Goal: Information Seeking & Learning: Find specific fact

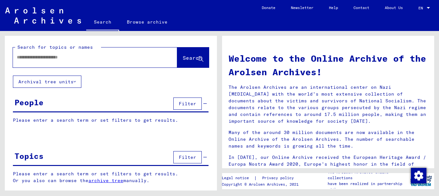
click at [22, 58] on input "text" at bounding box center [87, 57] width 141 height 7
type input "**********"
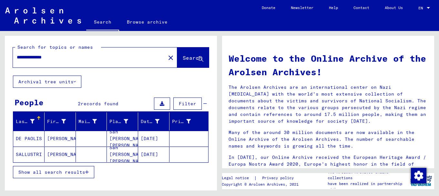
click at [33, 139] on mat-cell "DE PAOLIS" at bounding box center [28, 139] width 31 height 16
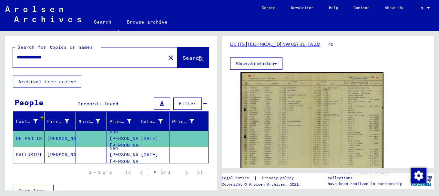
scroll to position [101, 0]
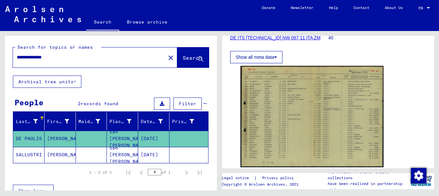
drag, startPoint x: 60, startPoint y: 58, endPoint x: 0, endPoint y: 59, distance: 60.1
click at [0, 59] on div "**********" at bounding box center [110, 111] width 220 height 160
click at [47, 57] on input "**********" at bounding box center [89, 57] width 145 height 7
type input "**********"
click at [183, 58] on span "Search" at bounding box center [192, 58] width 19 height 6
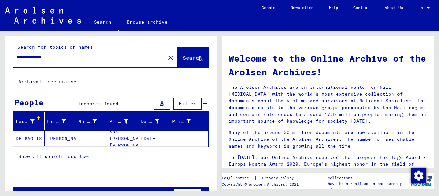
click at [37, 137] on mat-cell "DE PAOLIS" at bounding box center [28, 139] width 31 height 16
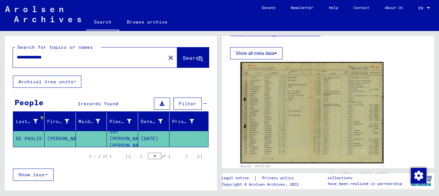
scroll to position [108, 0]
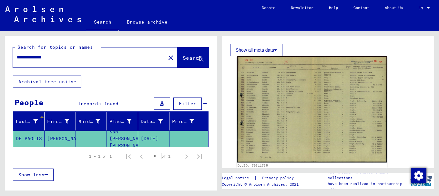
click at [265, 102] on img at bounding box center [312, 109] width 150 height 107
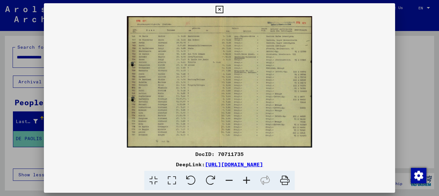
click at [247, 179] on icon at bounding box center [246, 181] width 17 height 20
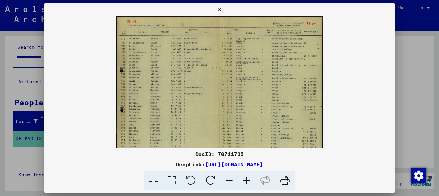
click at [247, 179] on icon at bounding box center [246, 181] width 17 height 20
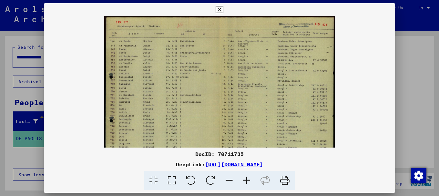
click at [247, 179] on icon at bounding box center [246, 181] width 17 height 20
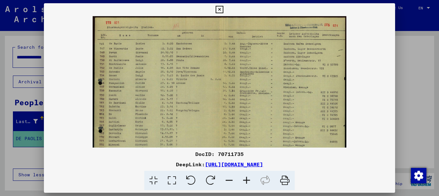
click at [247, 179] on icon at bounding box center [246, 181] width 17 height 20
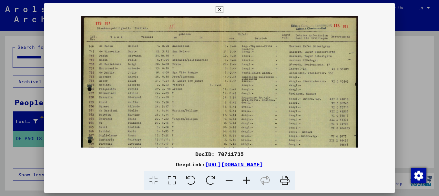
click at [247, 179] on icon at bounding box center [246, 181] width 17 height 20
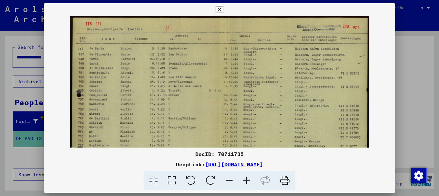
click at [247, 179] on icon at bounding box center [246, 181] width 17 height 20
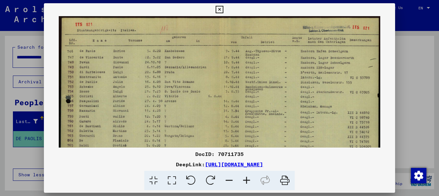
click at [247, 179] on icon at bounding box center [246, 181] width 17 height 20
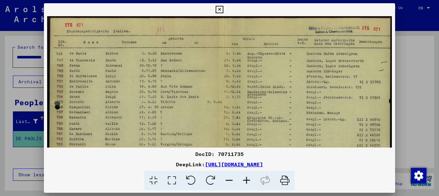
click at [247, 179] on icon at bounding box center [246, 181] width 17 height 20
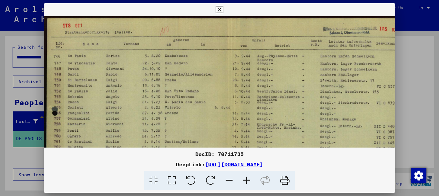
click at [247, 179] on icon at bounding box center [246, 181] width 17 height 20
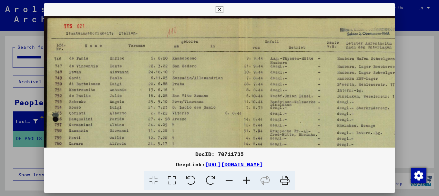
click at [247, 179] on icon at bounding box center [246, 181] width 17 height 20
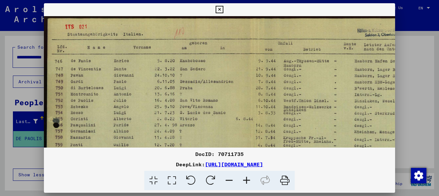
click at [247, 179] on icon at bounding box center [246, 181] width 17 height 20
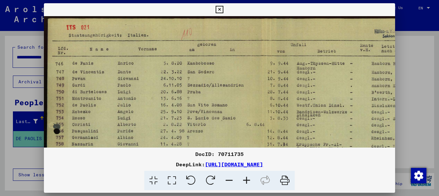
click at [247, 179] on icon at bounding box center [246, 181] width 17 height 20
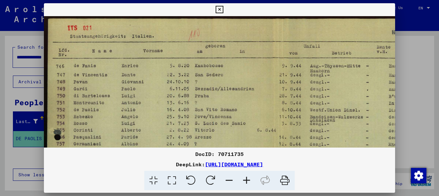
click at [247, 179] on icon at bounding box center [246, 181] width 17 height 20
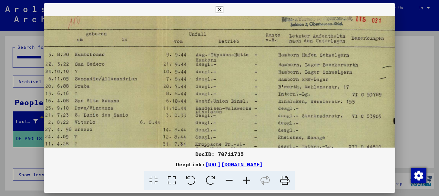
scroll to position [14, 130]
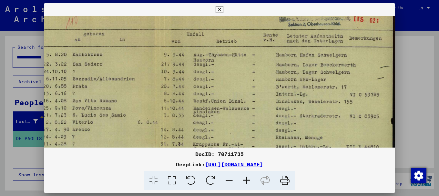
drag, startPoint x: 323, startPoint y: 120, endPoint x: 178, endPoint y: 107, distance: 145.6
click at [178, 107] on img at bounding box center [154, 173] width 481 height 341
click at [414, 57] on div at bounding box center [219, 98] width 439 height 196
